Goal: Task Accomplishment & Management: Manage account settings

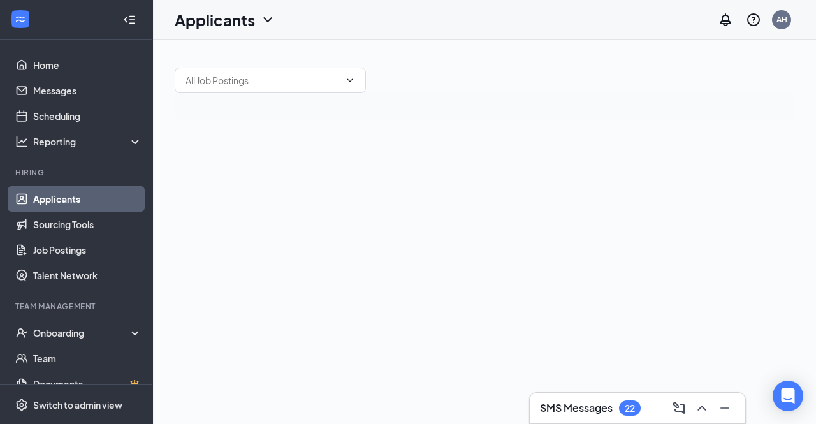
click at [47, 200] on link "Applicants" at bounding box center [87, 199] width 109 height 26
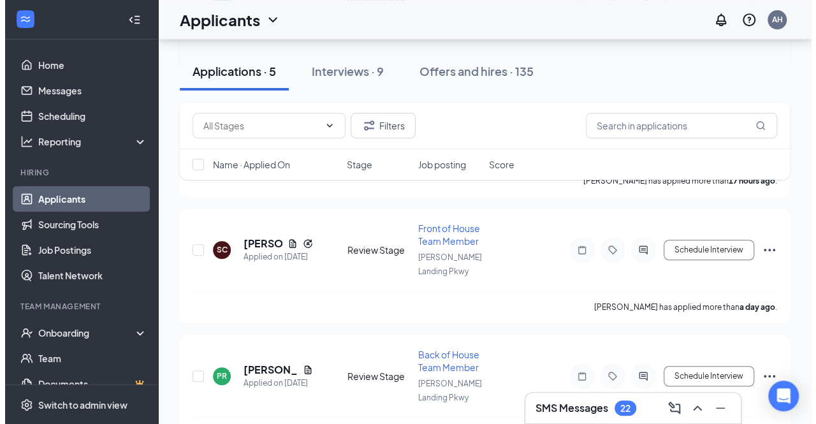
scroll to position [446, 0]
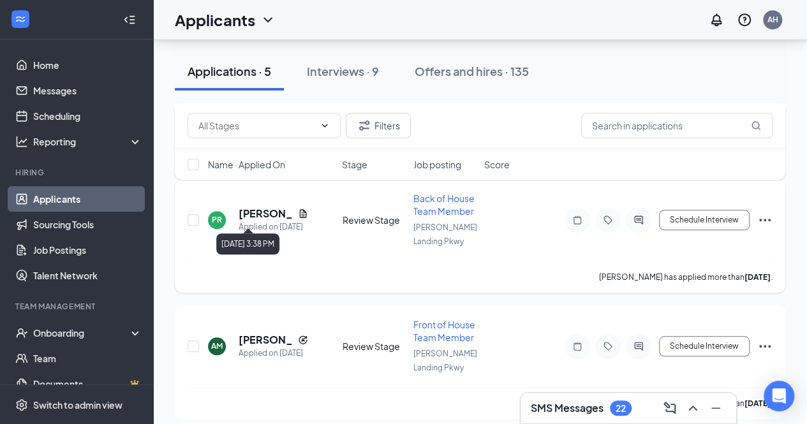
click at [270, 221] on div "Applied on [DATE]" at bounding box center [273, 227] width 70 height 13
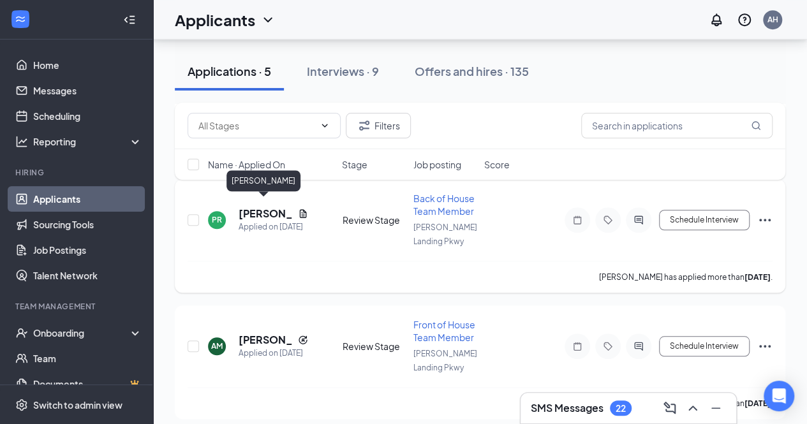
click at [269, 208] on h5 "[PERSON_NAME]" at bounding box center [265, 214] width 54 height 14
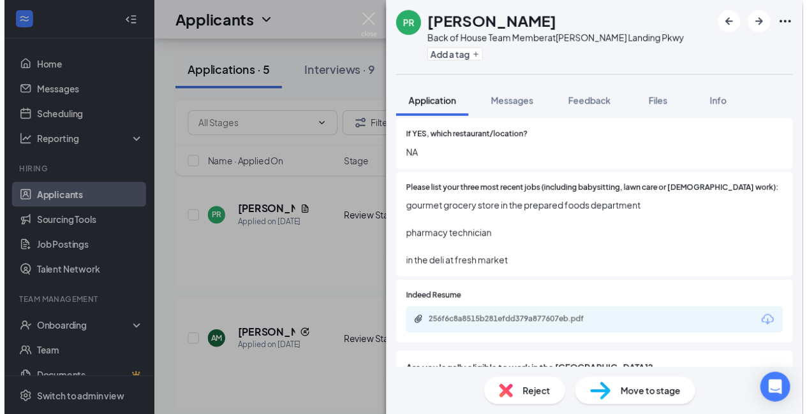
scroll to position [356, 0]
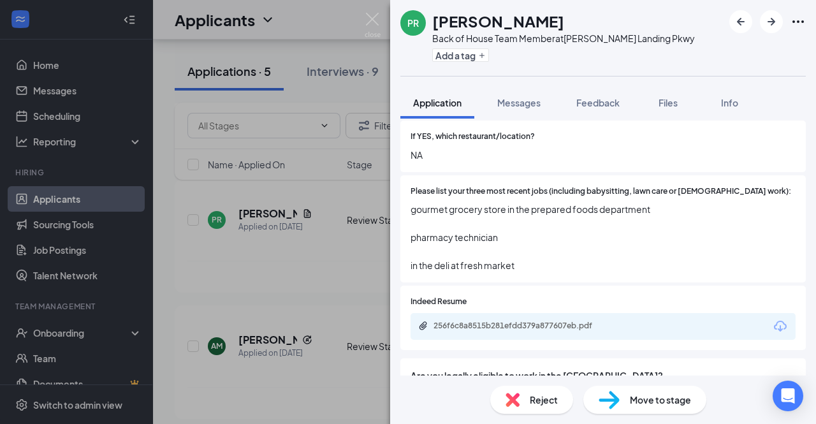
click at [477, 322] on div "256f6c8a8515b281efdd379a877607eb.pdf" at bounding box center [603, 326] width 385 height 27
click at [481, 321] on div "256f6c8a8515b281efdd379a877607eb.pdf" at bounding box center [523, 326] width 179 height 10
click at [378, 33] on img at bounding box center [373, 25] width 16 height 25
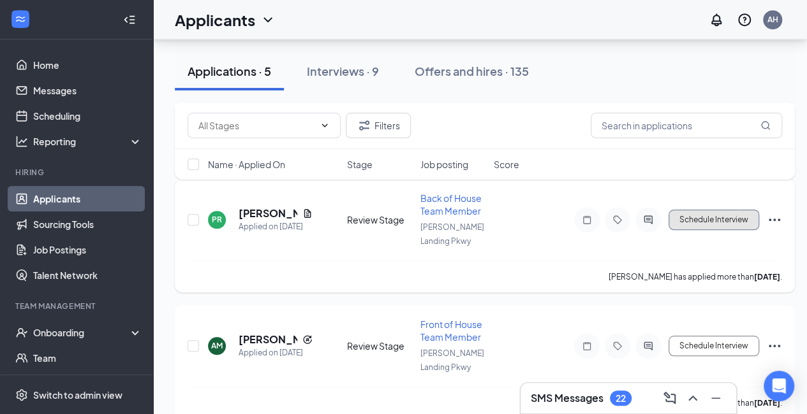
click at [705, 218] on button "Schedule Interview" at bounding box center [713, 220] width 91 height 20
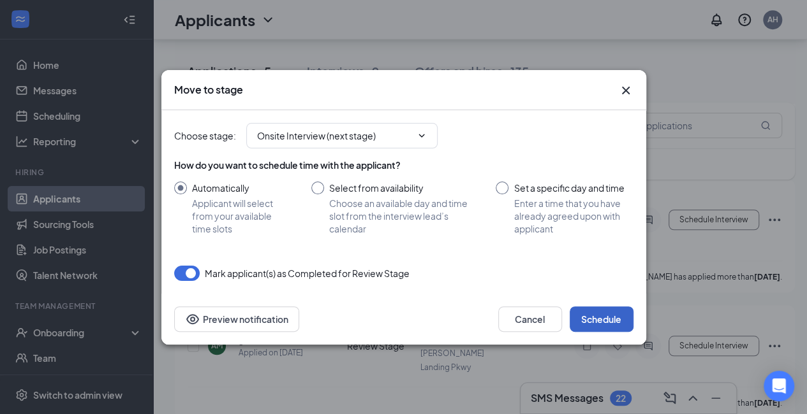
click at [620, 308] on button "Schedule" at bounding box center [601, 320] width 64 height 26
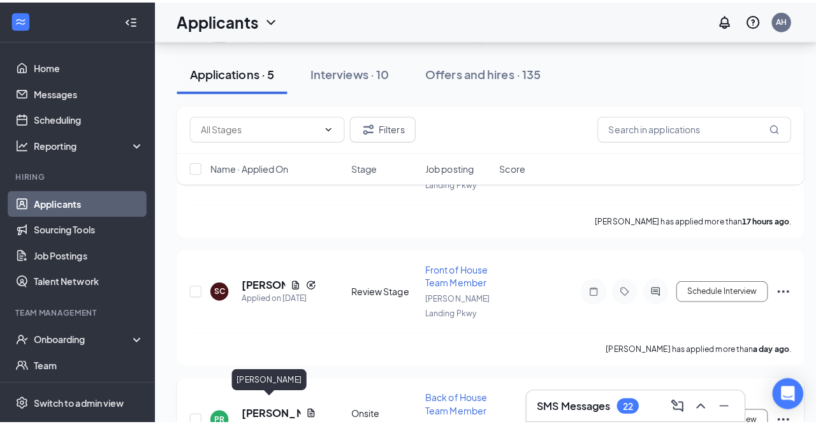
scroll to position [249, 0]
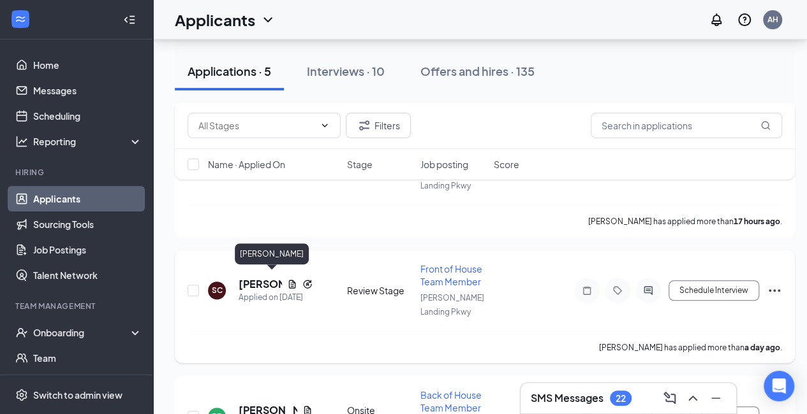
click at [258, 277] on h5 "[PERSON_NAME]" at bounding box center [259, 284] width 43 height 14
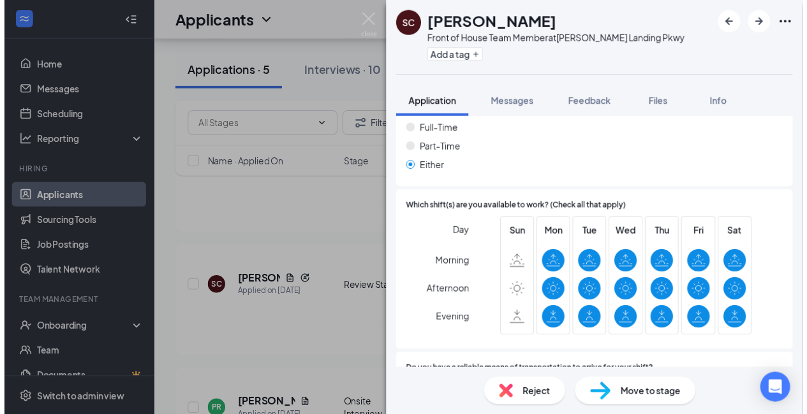
scroll to position [942, 0]
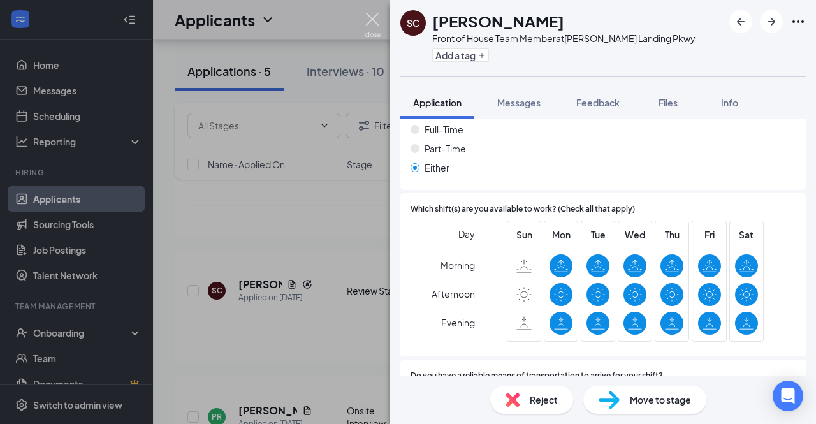
click at [375, 20] on img at bounding box center [373, 25] width 16 height 25
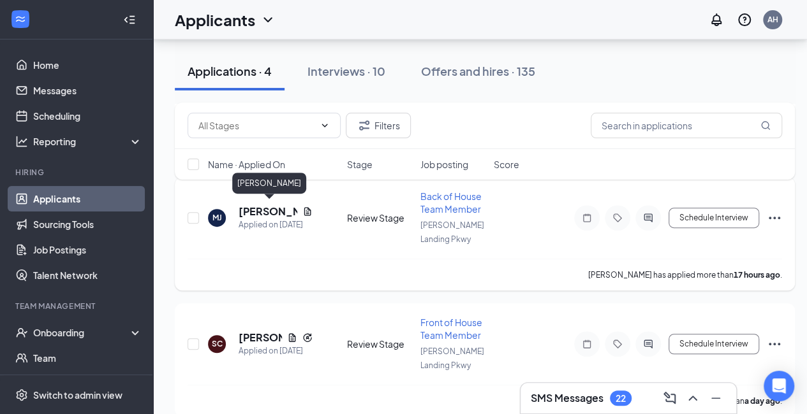
scroll to position [332, 0]
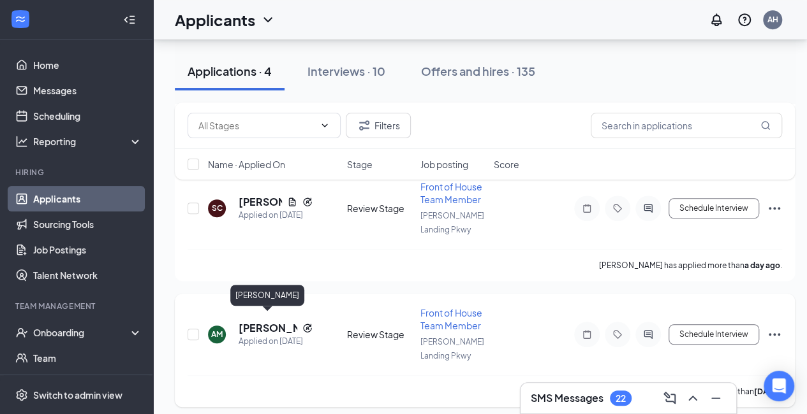
click at [265, 321] on h5 "[PERSON_NAME]" at bounding box center [267, 328] width 59 height 14
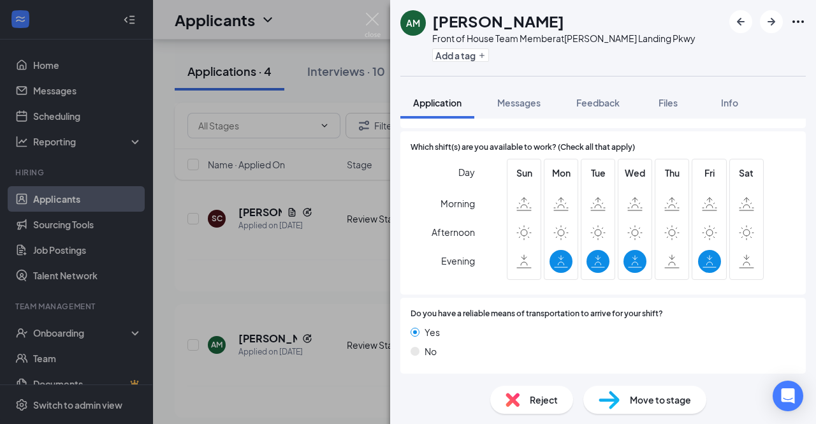
scroll to position [909, 0]
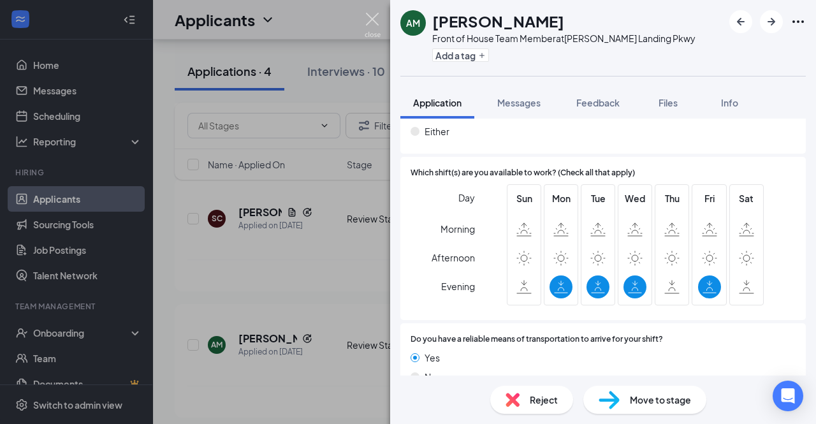
click at [372, 20] on img at bounding box center [373, 25] width 16 height 25
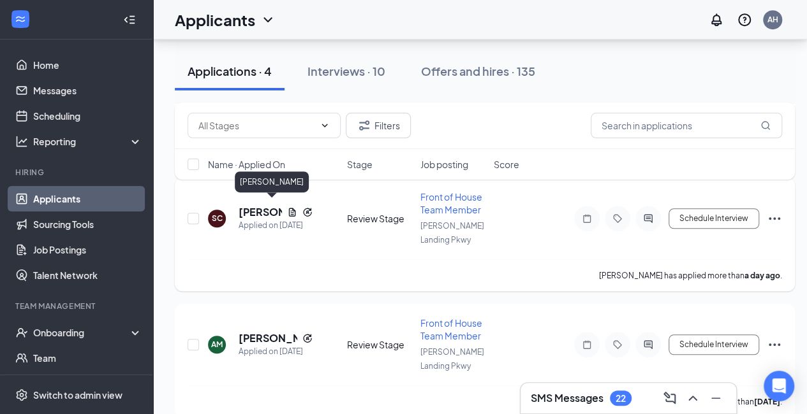
click at [267, 211] on h5 "[PERSON_NAME]" at bounding box center [259, 212] width 43 height 14
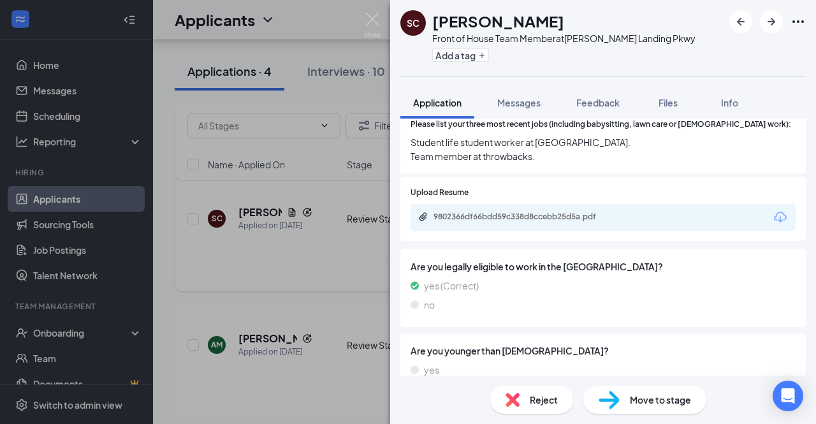
scroll to position [432, 0]
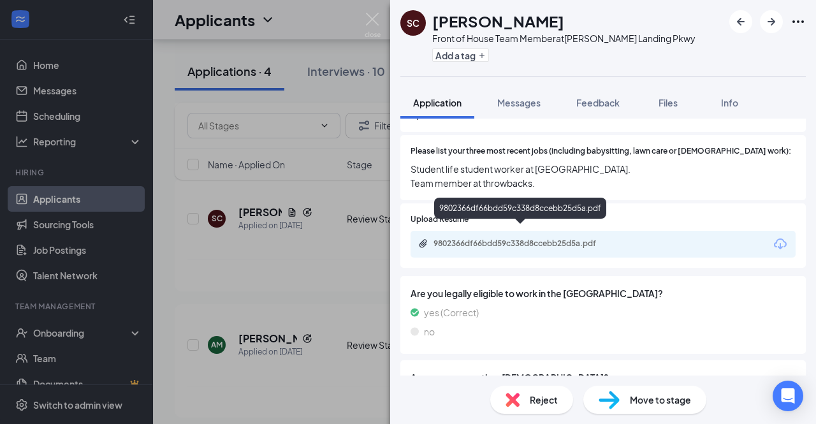
click at [518, 238] on div "9802366df66bdd59c338d8ccebb25d5a.pdf" at bounding box center [523, 243] width 179 height 10
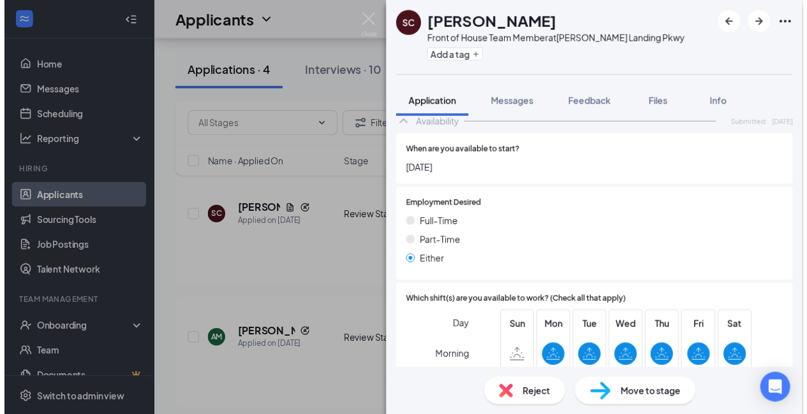
scroll to position [992, 0]
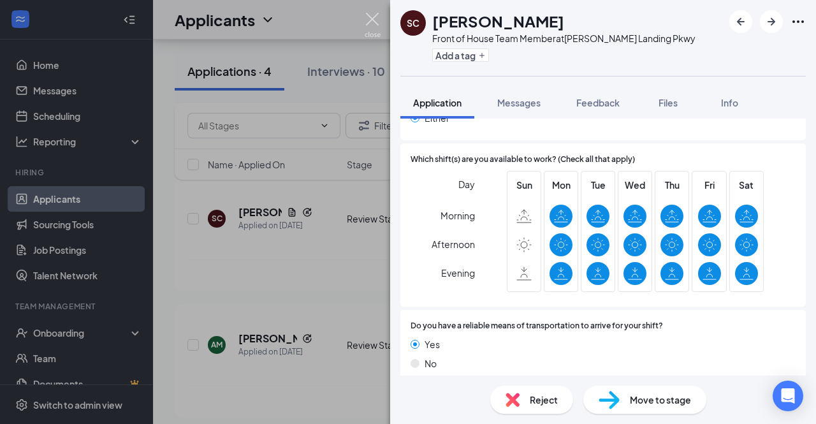
click at [370, 22] on img at bounding box center [373, 25] width 16 height 25
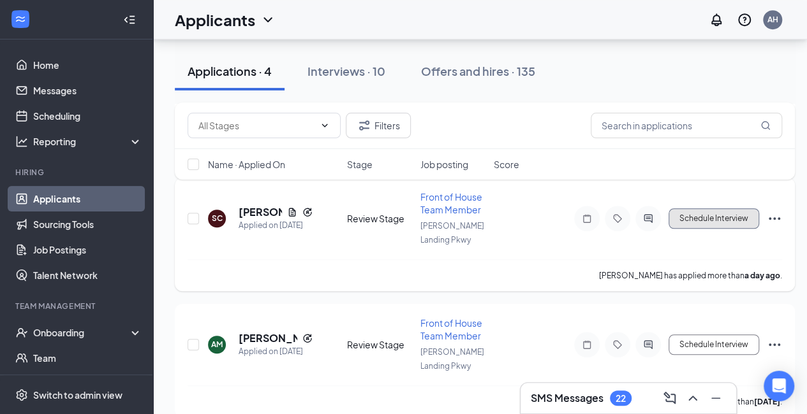
click at [691, 212] on button "Schedule Interview" at bounding box center [713, 219] width 91 height 20
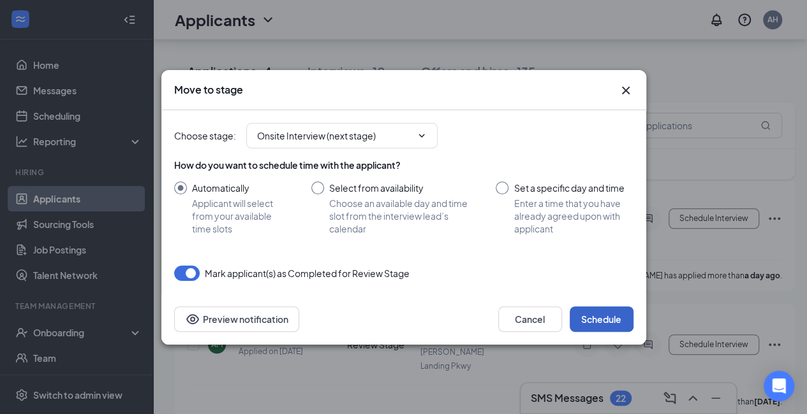
click at [590, 314] on button "Schedule" at bounding box center [601, 320] width 64 height 26
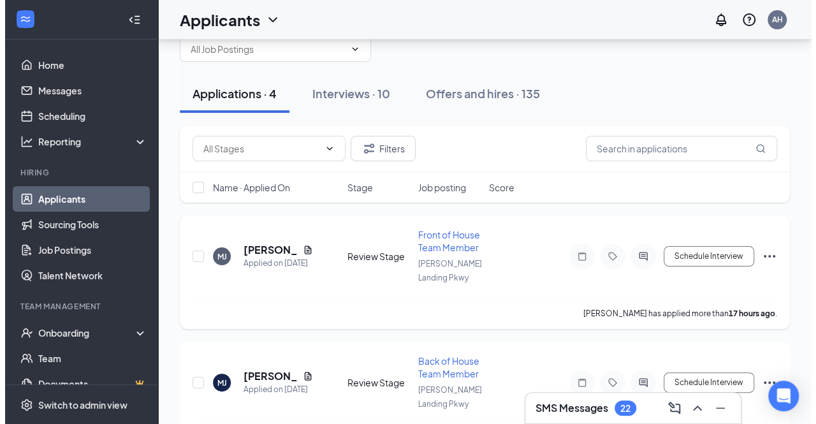
scroll to position [27, 0]
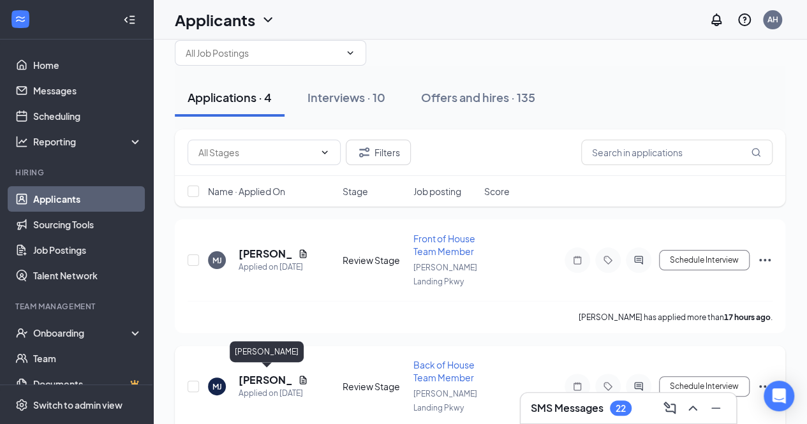
click at [259, 373] on h5 "[PERSON_NAME]" at bounding box center [265, 380] width 54 height 14
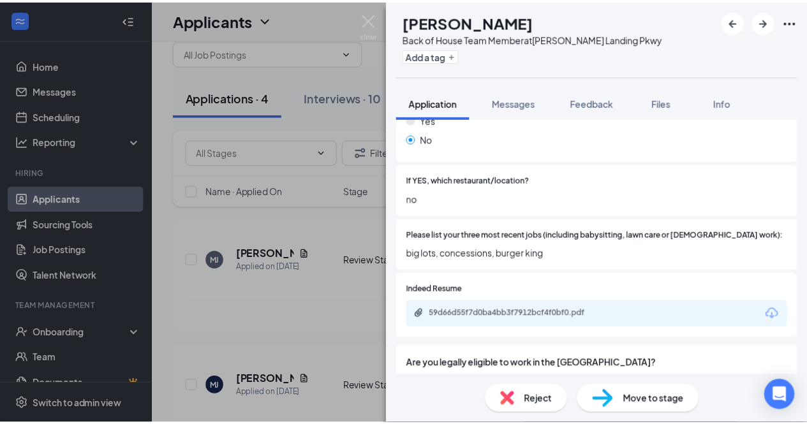
scroll to position [346, 0]
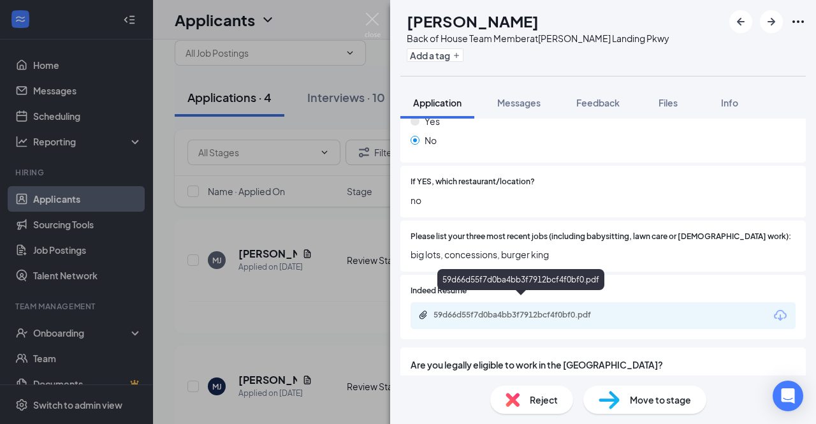
click at [485, 310] on div "59d66d55f7d0ba4bb3f7912bcf4f0bf0.pdf" at bounding box center [523, 315] width 179 height 10
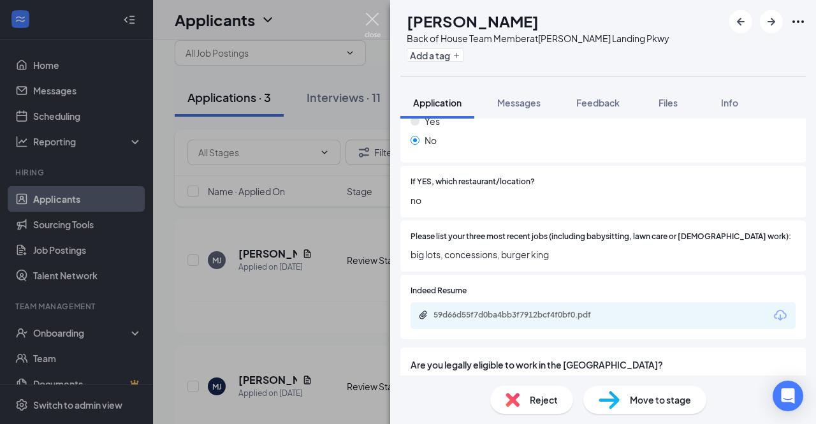
click at [374, 18] on img at bounding box center [373, 25] width 16 height 25
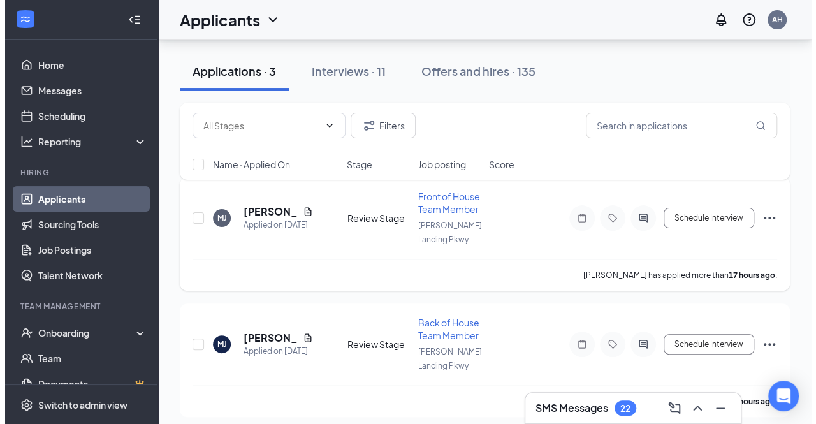
scroll to position [71, 0]
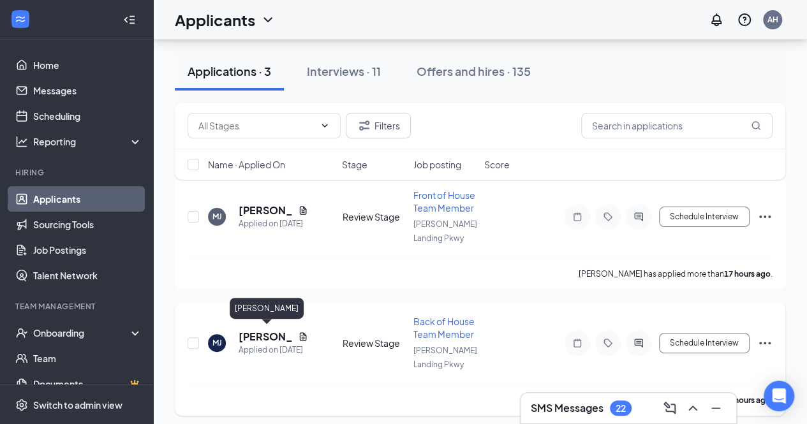
click at [258, 333] on h5 "[PERSON_NAME]" at bounding box center [265, 337] width 54 height 14
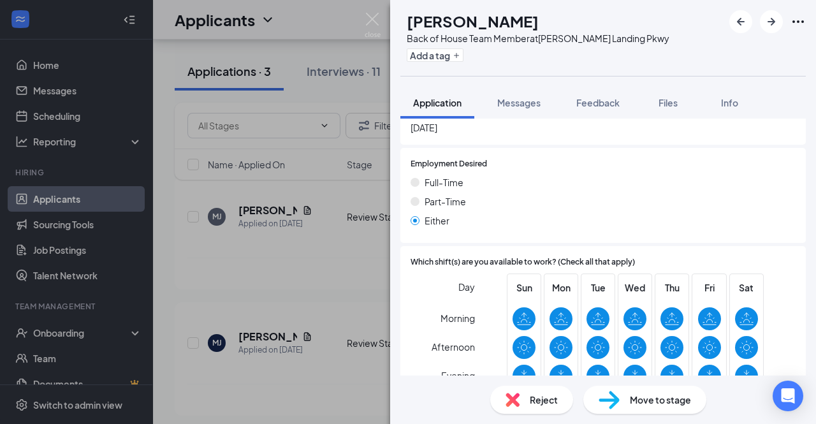
scroll to position [894, 0]
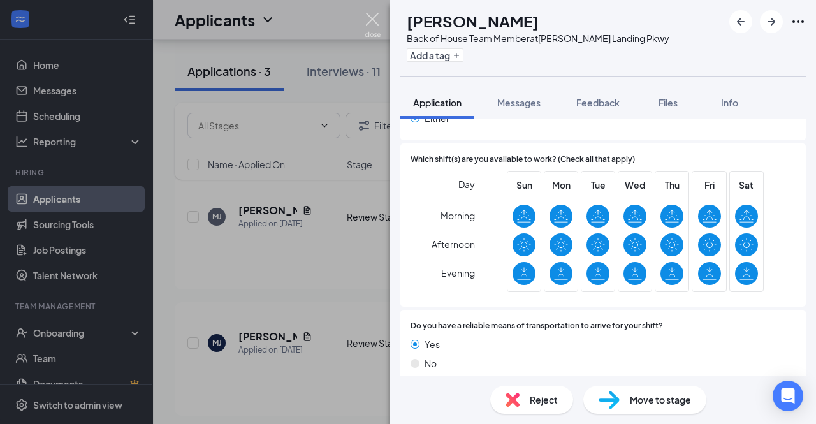
click at [375, 29] on img at bounding box center [373, 25] width 16 height 25
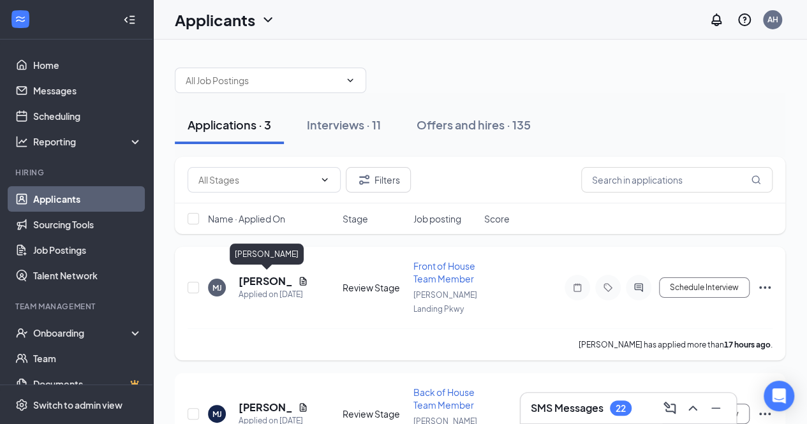
click at [254, 288] on div "Applied on [DATE]" at bounding box center [273, 294] width 70 height 13
click at [258, 282] on h5 "[PERSON_NAME]" at bounding box center [265, 281] width 54 height 14
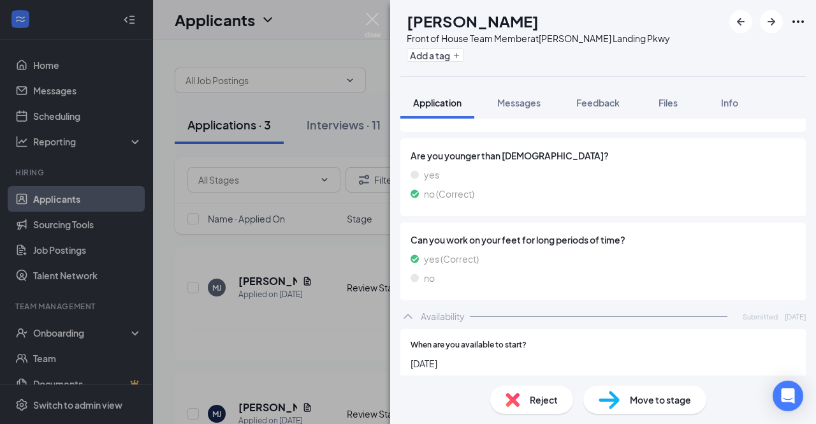
scroll to position [641, 0]
click at [541, 406] on span "Reject" at bounding box center [544, 400] width 28 height 14
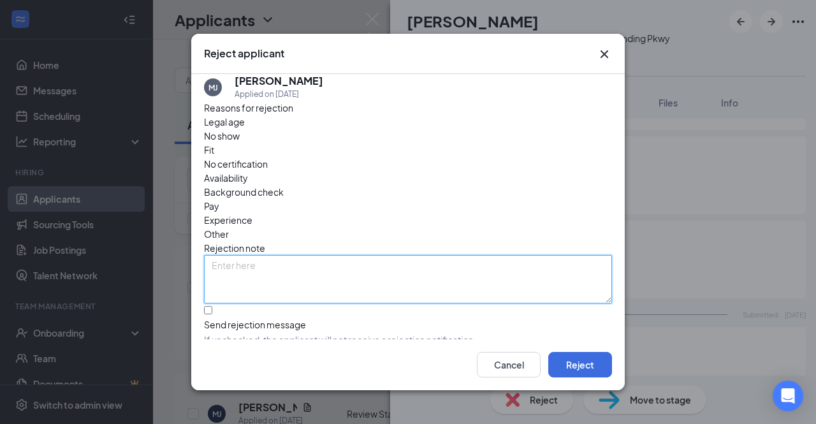
click at [328, 255] on textarea at bounding box center [408, 279] width 408 height 48
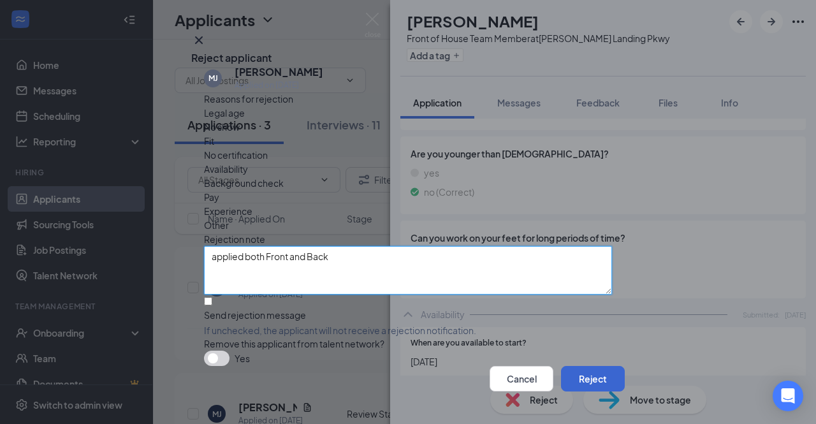
type textarea "applied both Front and Back"
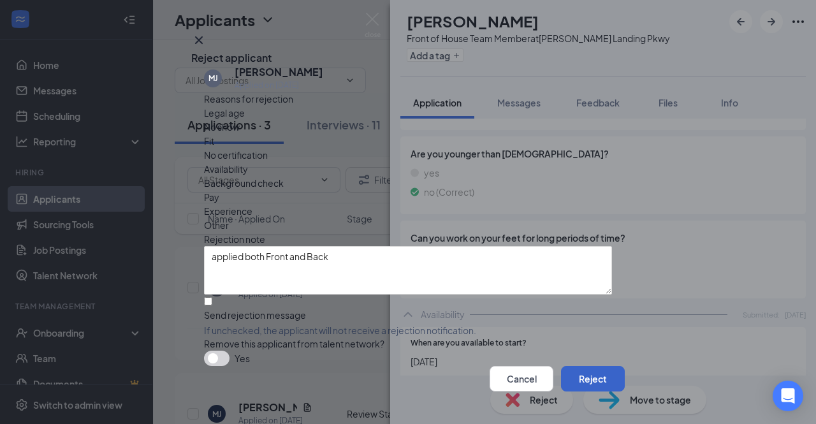
click at [587, 366] on button "Reject" at bounding box center [593, 379] width 64 height 26
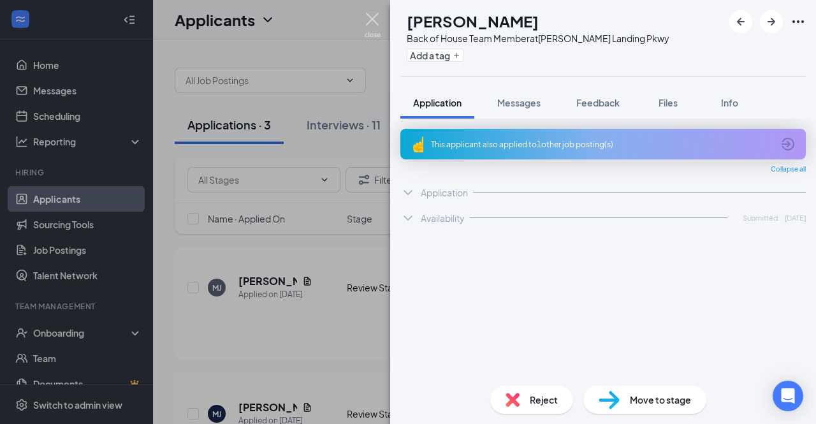
click at [376, 25] on img at bounding box center [373, 25] width 16 height 25
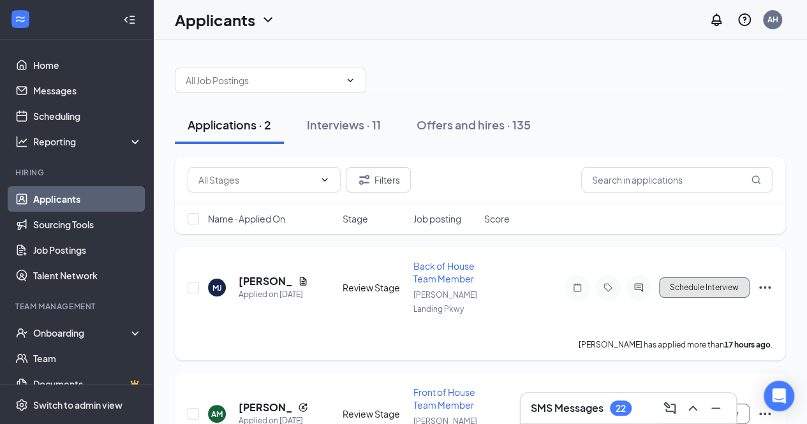
click at [682, 279] on button "Schedule Interview" at bounding box center [704, 287] width 91 height 20
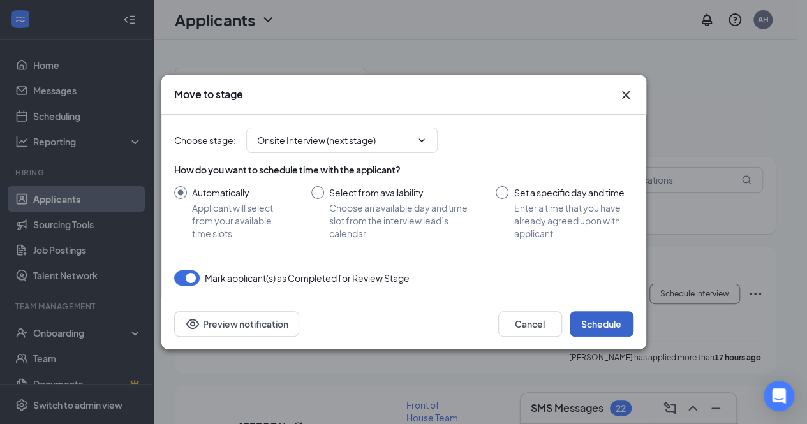
click at [596, 325] on button "Schedule" at bounding box center [601, 324] width 64 height 26
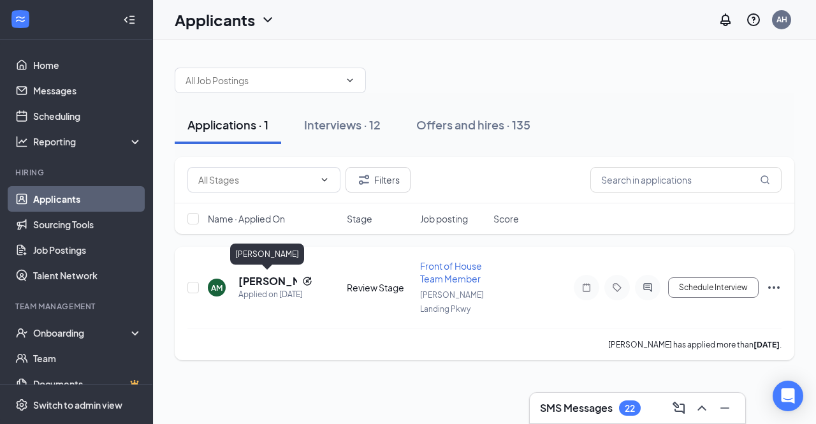
click at [272, 274] on h5 "[PERSON_NAME]" at bounding box center [267, 281] width 59 height 14
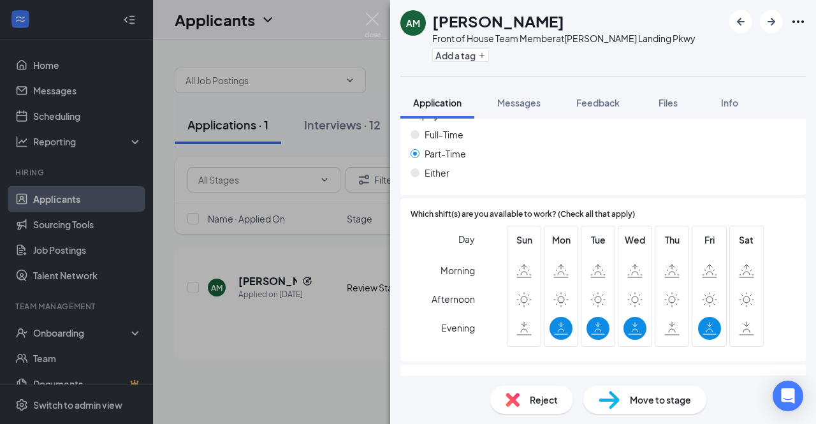
scroll to position [909, 0]
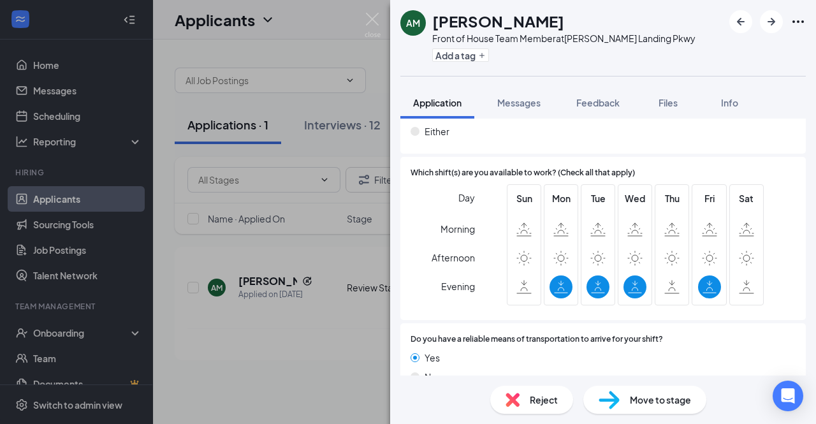
click at [538, 411] on div "Reject" at bounding box center [531, 400] width 83 height 28
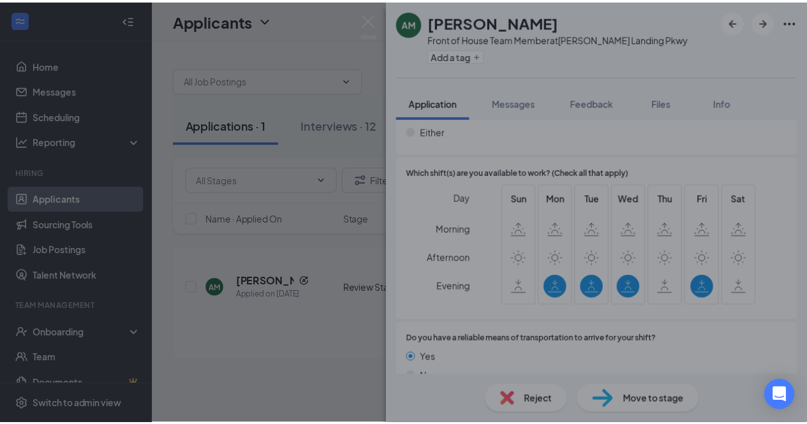
scroll to position [904, 0]
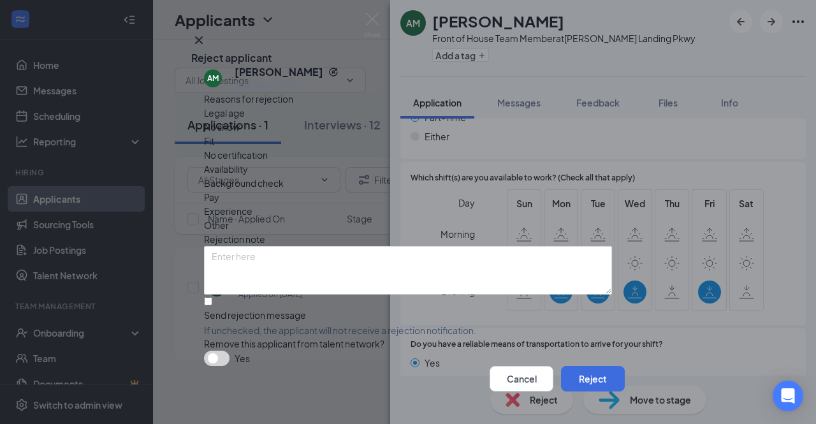
click at [248, 162] on span "Availability" at bounding box center [226, 169] width 44 height 14
click at [212, 297] on input "Send rejection message If unchecked, the applicant will not receive a rejection…" at bounding box center [208, 301] width 8 height 8
checkbox input "true"
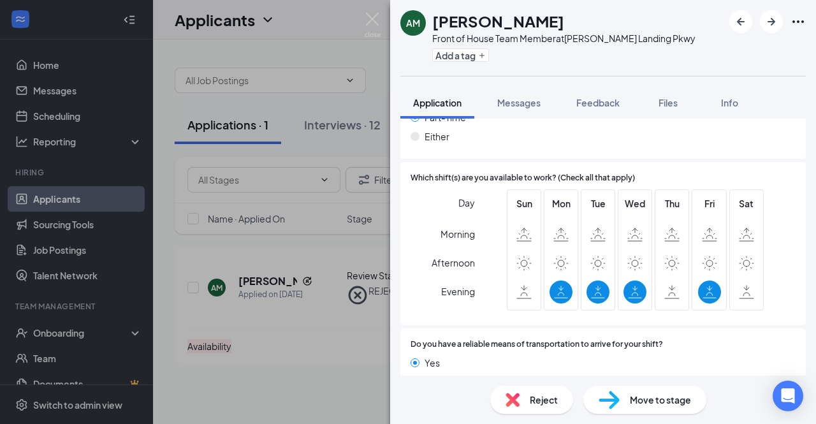
click at [360, 17] on div "AM [PERSON_NAME] Front of House Team Member at [PERSON_NAME][GEOGRAPHIC_DATA] P…" at bounding box center [408, 212] width 816 height 424
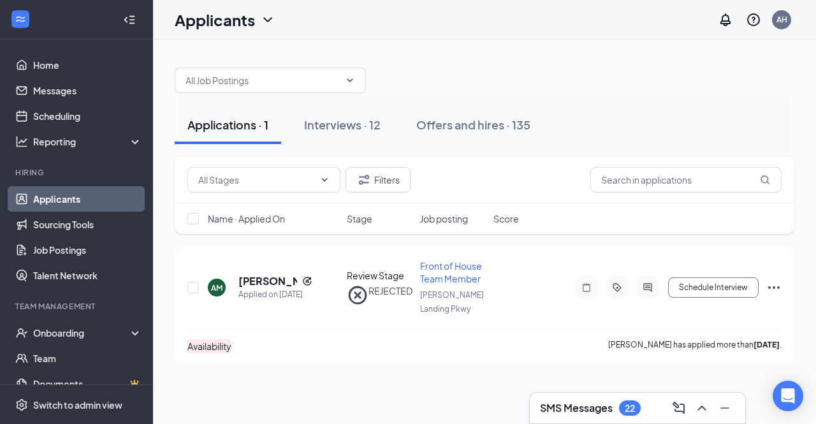
click at [370, 20] on div "Applicants AH" at bounding box center [484, 20] width 663 height 40
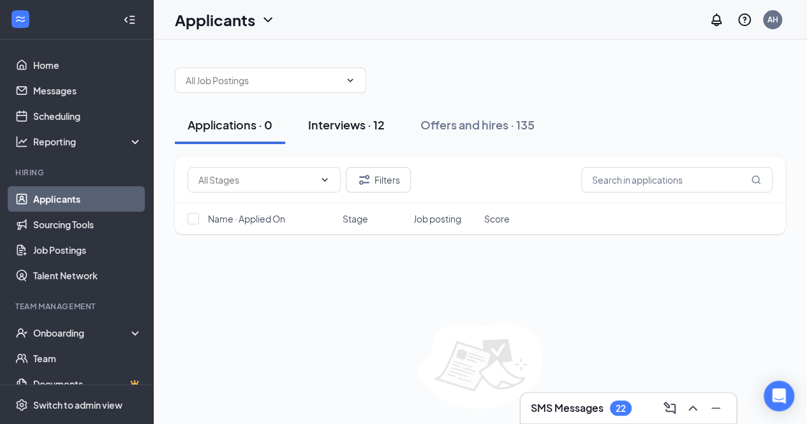
click at [337, 129] on div "Interviews · 12" at bounding box center [346, 125] width 77 height 16
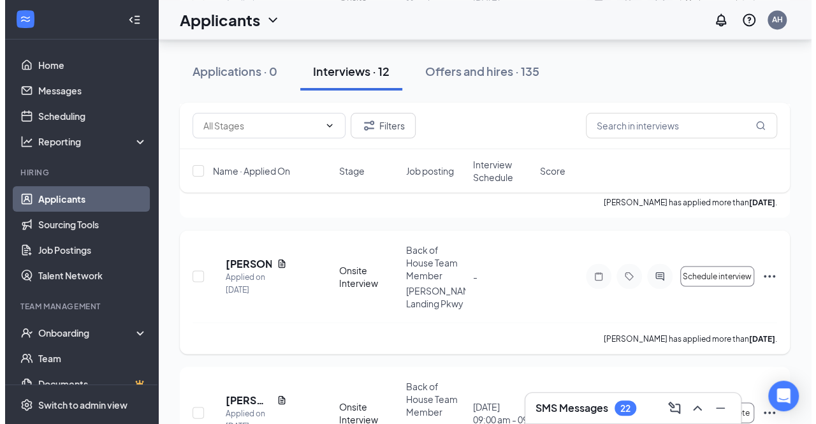
scroll to position [1096, 0]
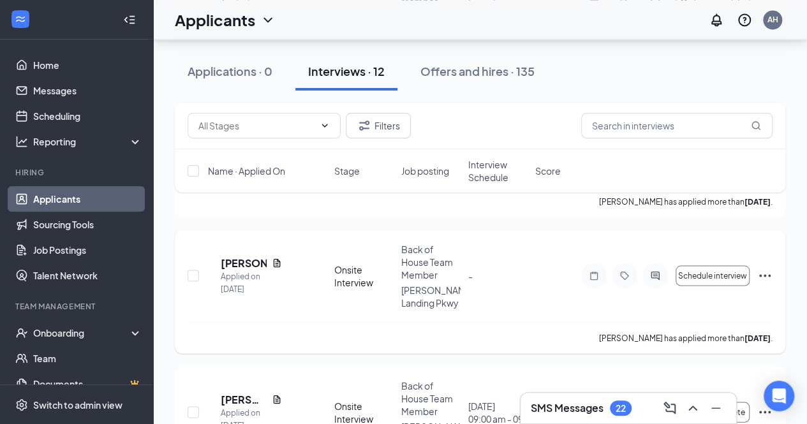
click at [657, 270] on icon "ActiveChat" at bounding box center [654, 275] width 15 height 10
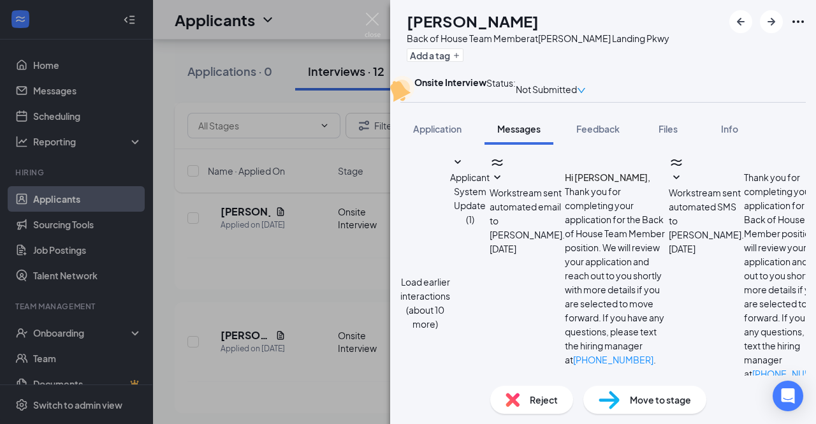
scroll to position [532, 0]
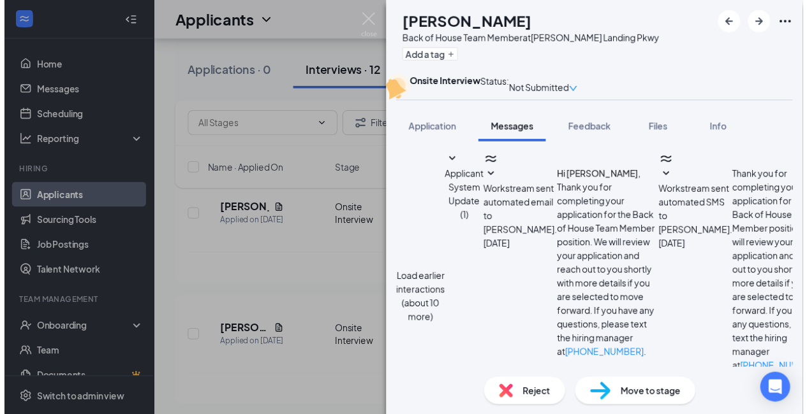
scroll to position [652, 0]
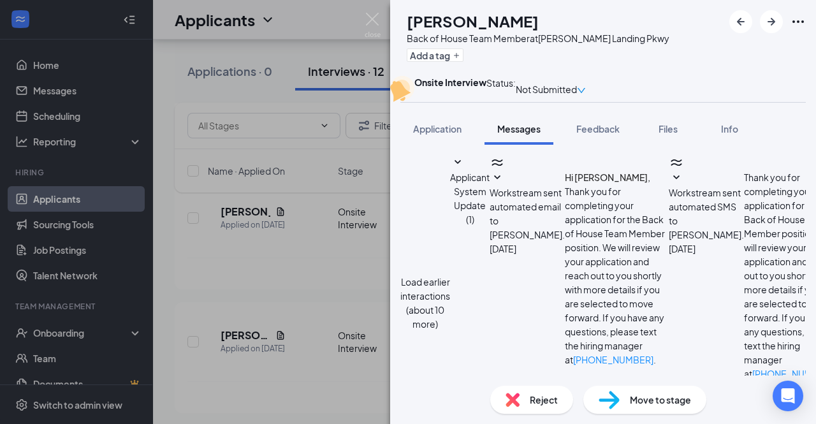
click at [542, 389] on div "Reject" at bounding box center [531, 400] width 83 height 28
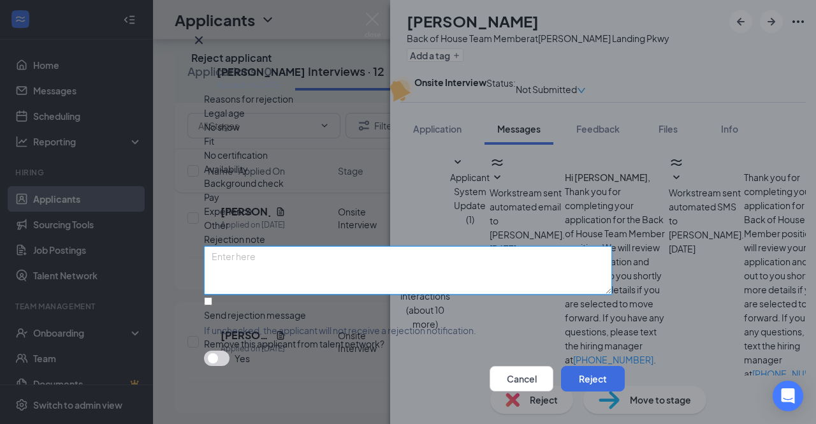
click at [307, 260] on textarea at bounding box center [408, 270] width 408 height 48
type textarea "has not responded to invitation"
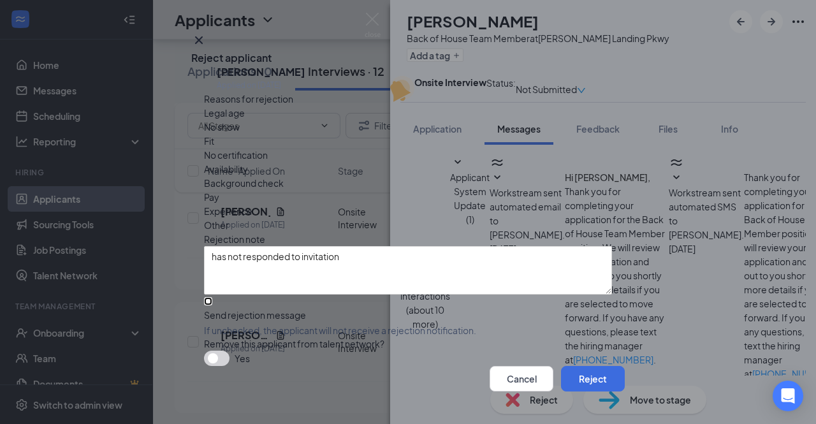
click at [208, 305] on input "Send rejection message If unchecked, the applicant will not receive a rejection…" at bounding box center [208, 301] width 8 height 8
checkbox input "true"
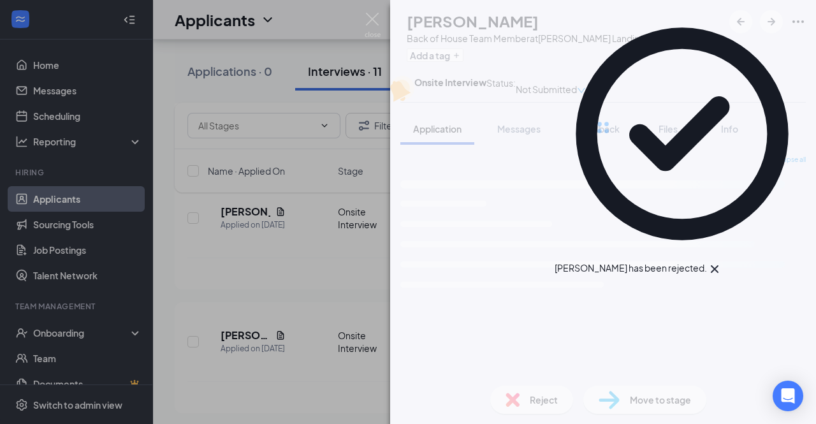
click at [373, 15] on img at bounding box center [373, 25] width 16 height 25
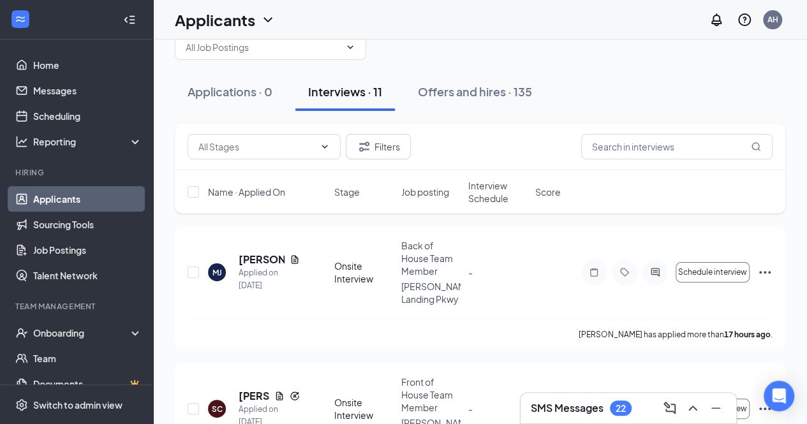
scroll to position [26, 0]
